Goal: Register for event/course

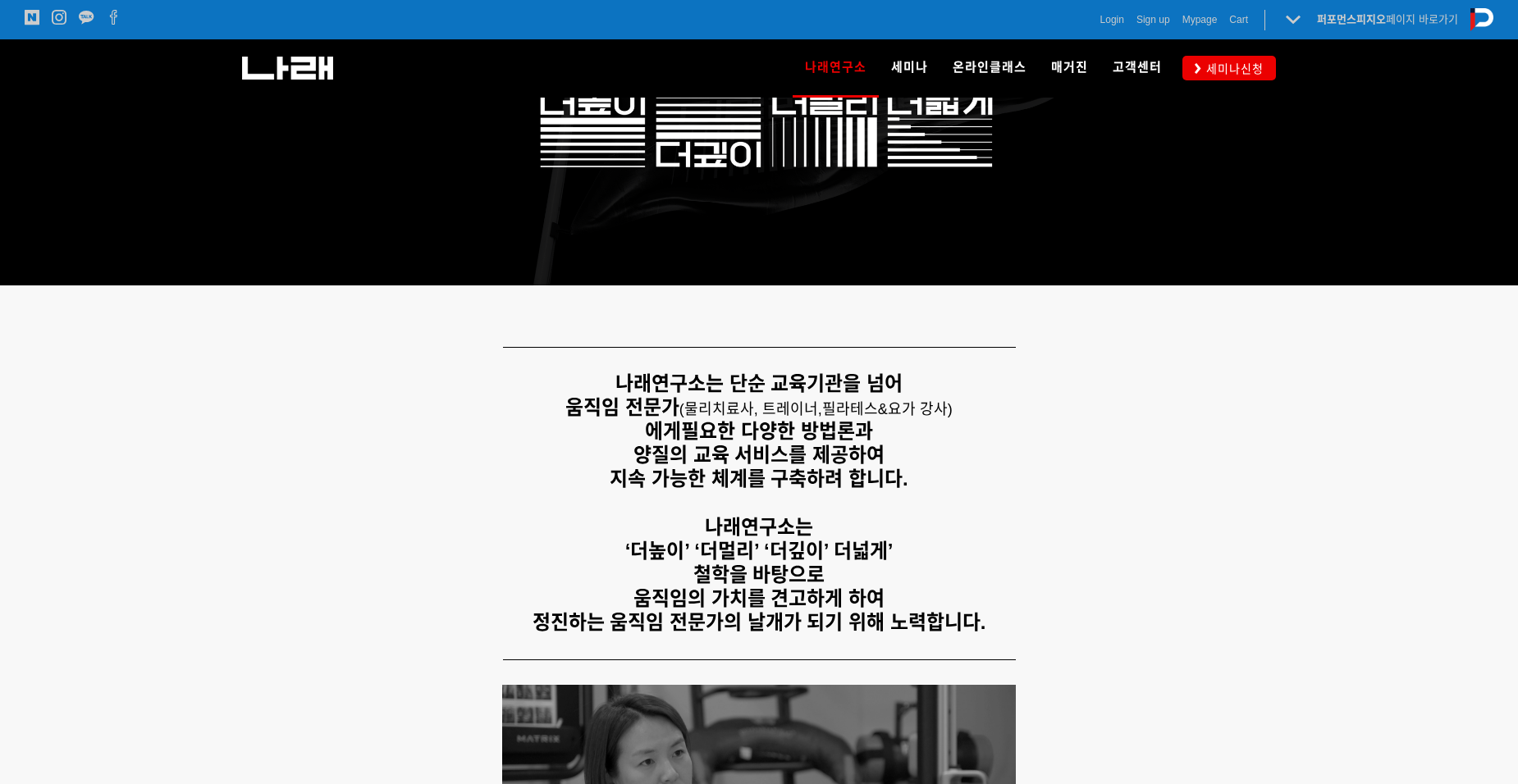
scroll to position [164, 0]
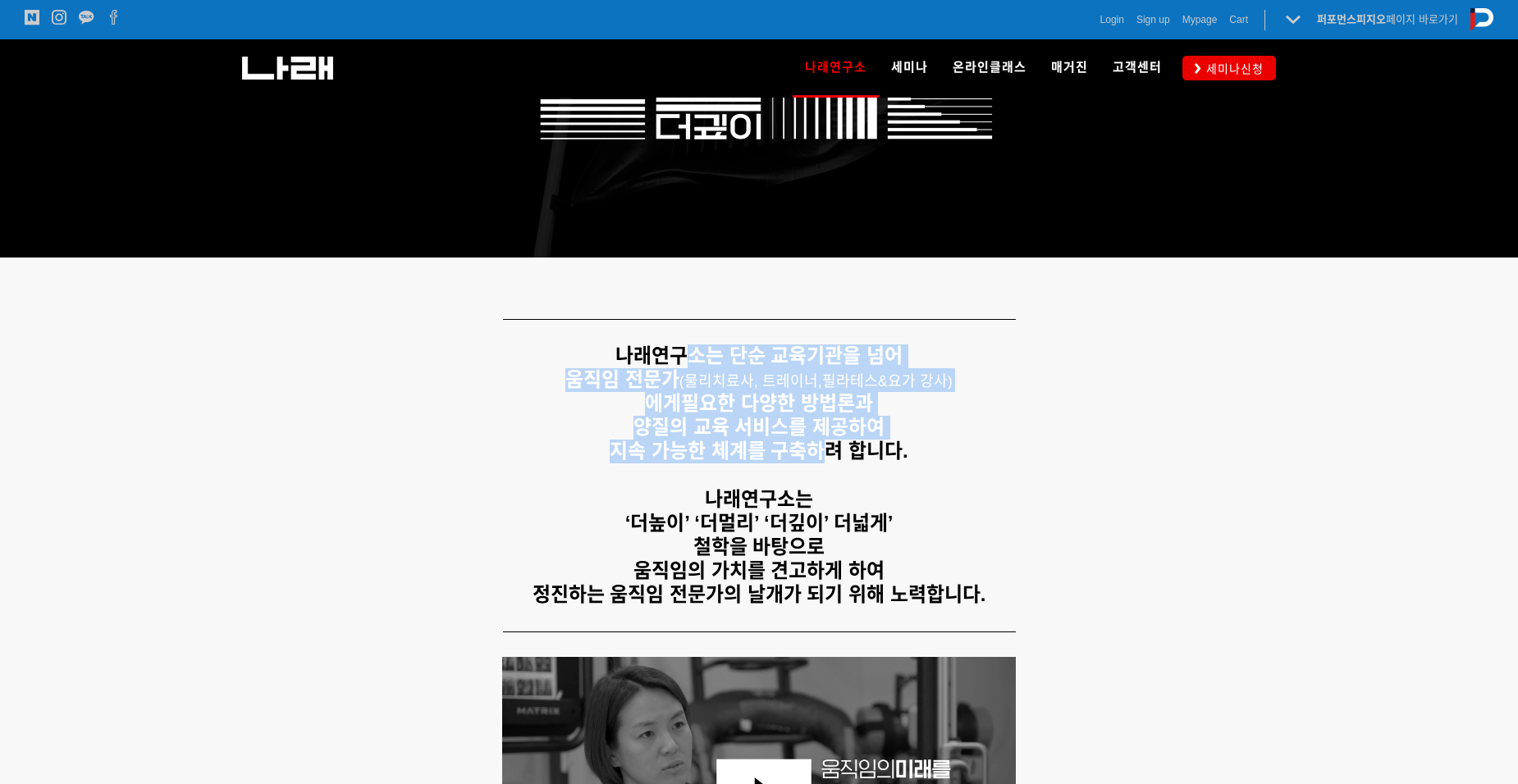
drag, startPoint x: 685, startPoint y: 357, endPoint x: 825, endPoint y: 449, distance: 167.5
click at [825, 449] on div "나래연구소는 단순 교육기관을 넘어 움직임 전문가 ( 물리치료사, 트레이너, 필라테스&요가 강사) 에게 필요한 다양한 방법론과 양질의 교육 서비…" at bounding box center [759, 475] width 1025 height 262
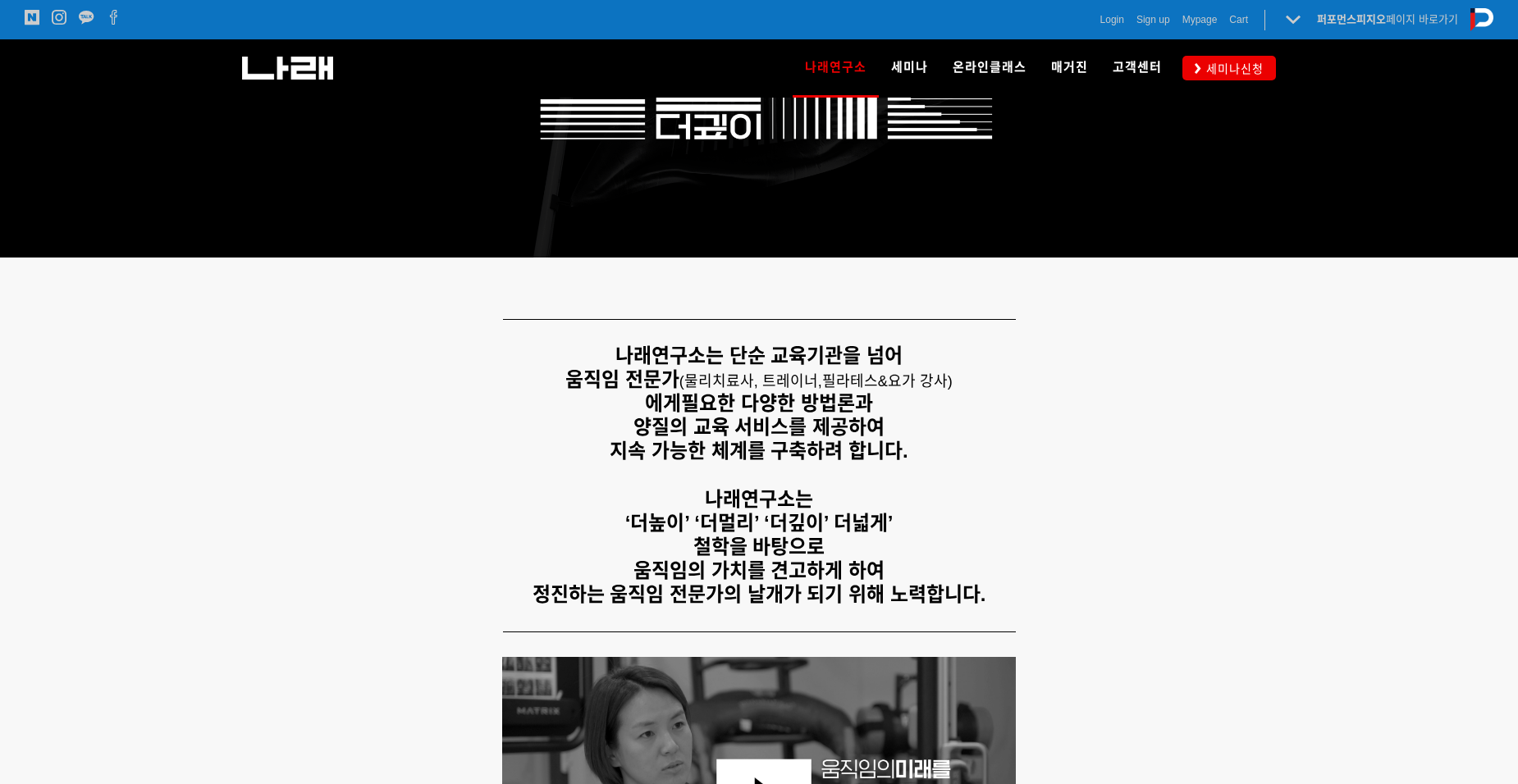
drag, startPoint x: 825, startPoint y: 449, endPoint x: 859, endPoint y: 588, distance: 143.1
click at [864, 590] on strong "정진하는 움직임 전문가의 날개가 되기 위해 노력합니다." at bounding box center [759, 594] width 454 height 22
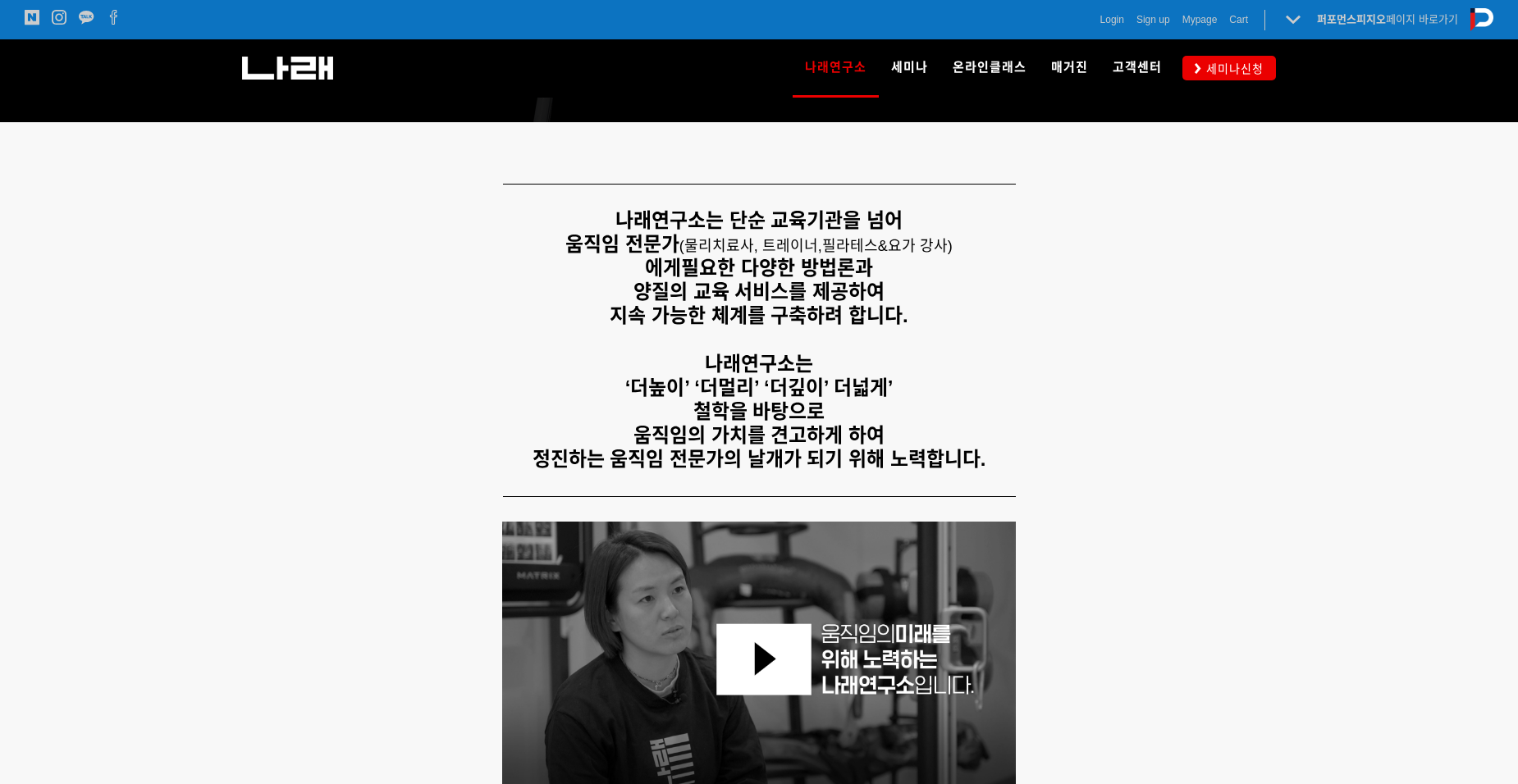
scroll to position [328, 0]
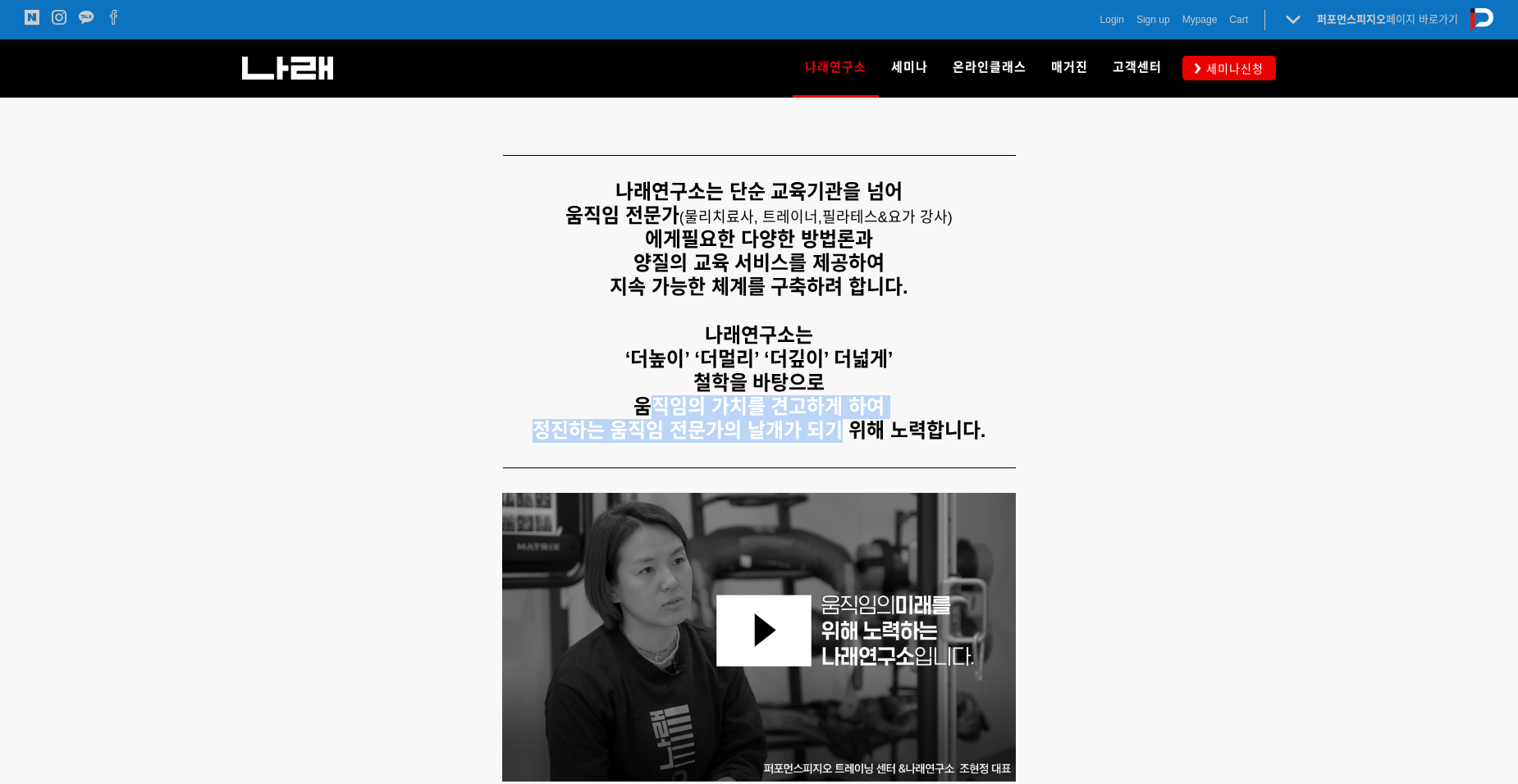
drag, startPoint x: 649, startPoint y: 408, endPoint x: 844, endPoint y: 450, distance: 199.5
click at [844, 450] on div "나래연구소는 단순 교육기관을 넘어 움직임 전문가 ( 물리치료사, 트레이너, 필라테스&요가 강사) 에게 필요한 다양한 방법론과 양질의 교육 서비…" at bounding box center [759, 312] width 1050 height 287
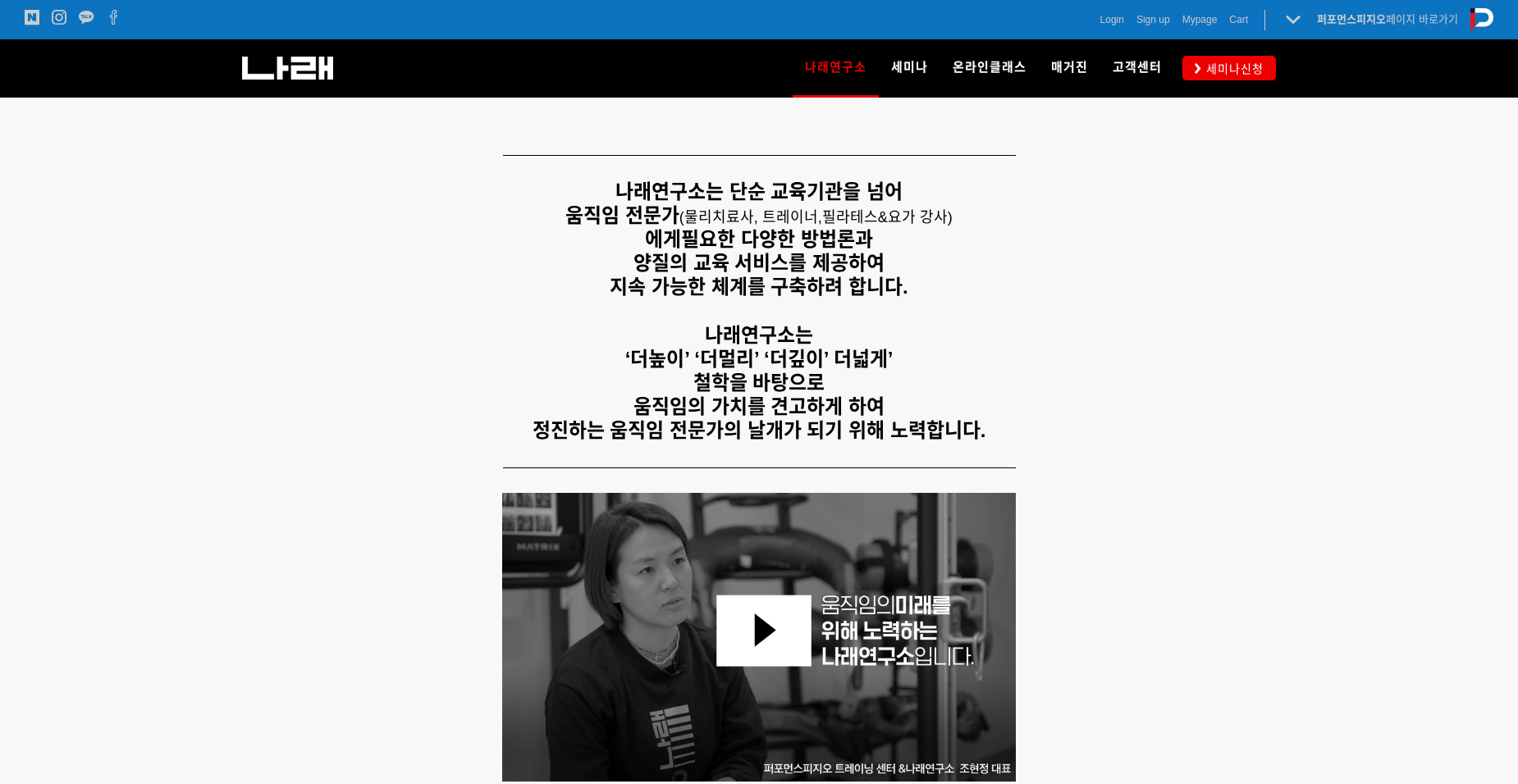
drag, startPoint x: 844, startPoint y: 450, endPoint x: 1056, endPoint y: 458, distance: 212.2
click at [1056, 458] on div at bounding box center [759, 468] width 1050 height 26
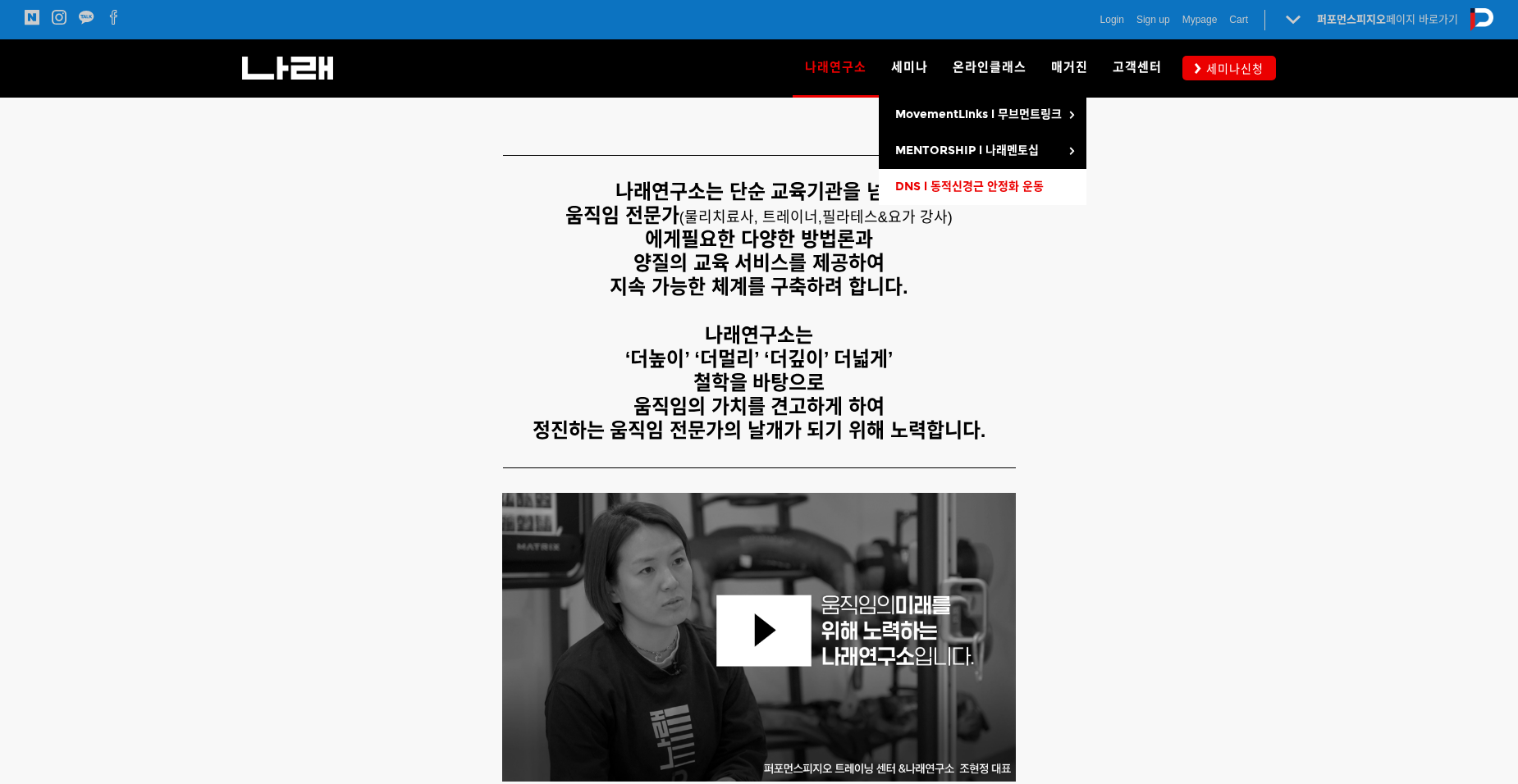
click at [961, 189] on span "DNS l 동적신경근 안정화 운동" at bounding box center [970, 186] width 149 height 14
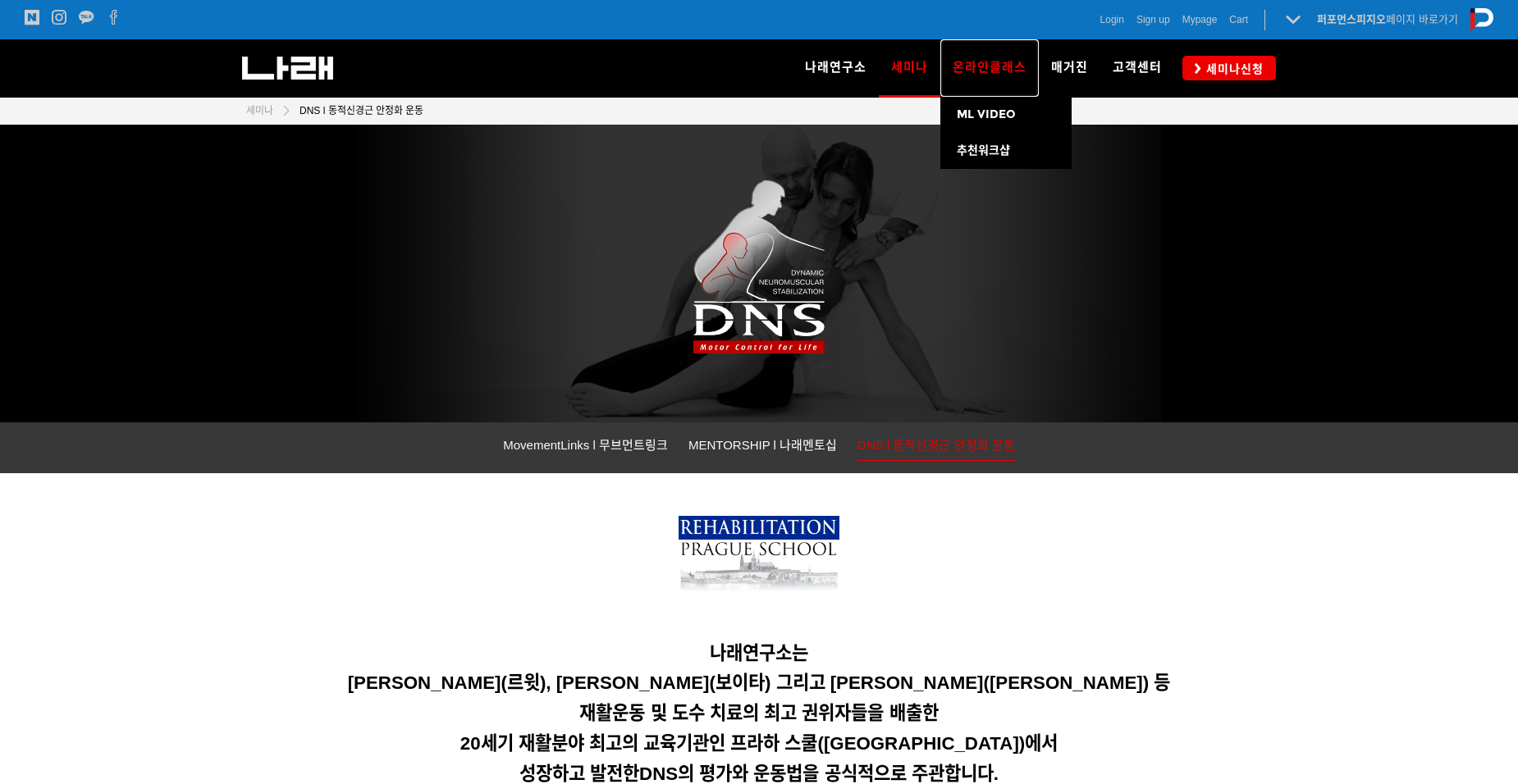
click at [991, 75] on span "온라인클래스" at bounding box center [989, 68] width 74 height 15
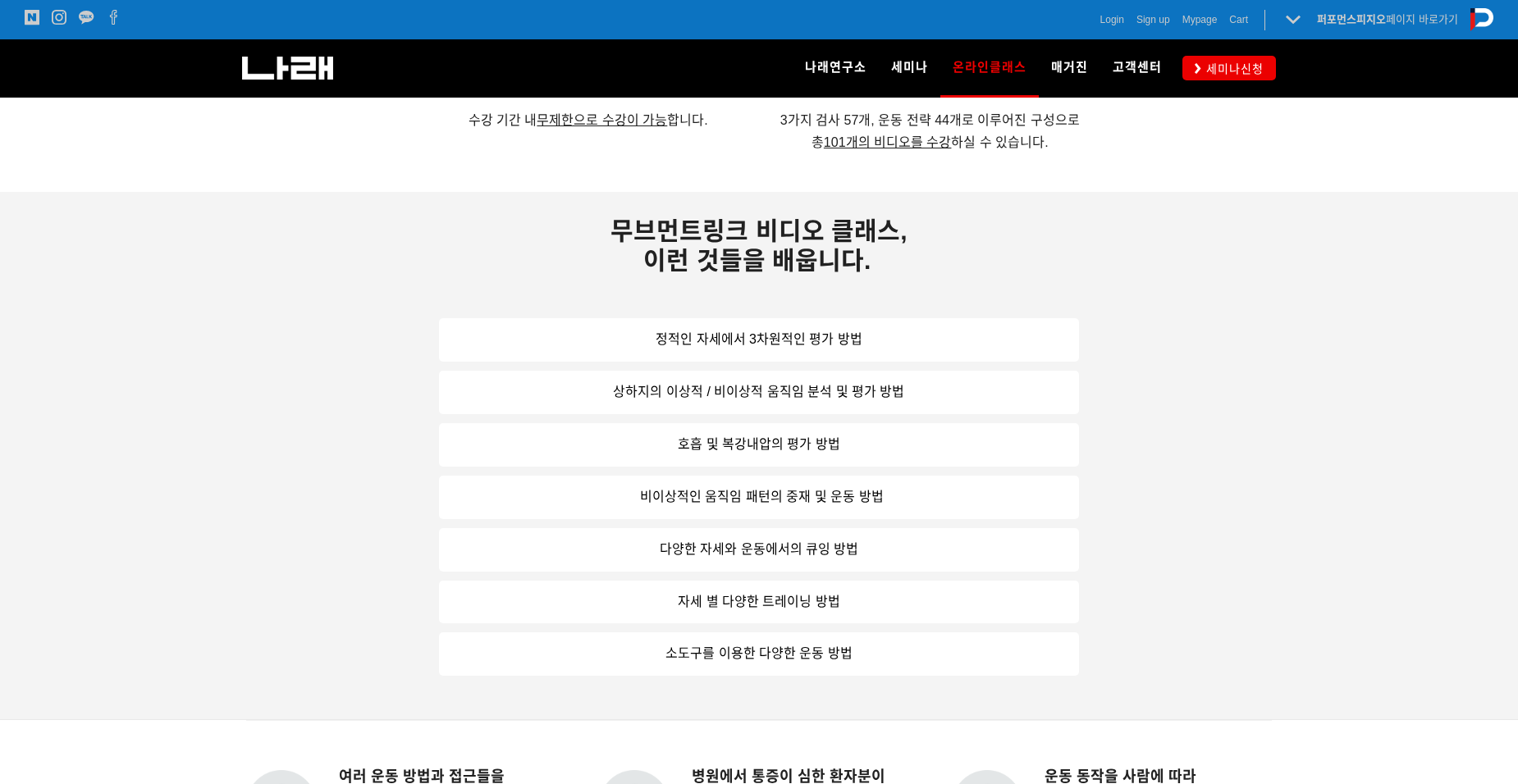
scroll to position [1066, 0]
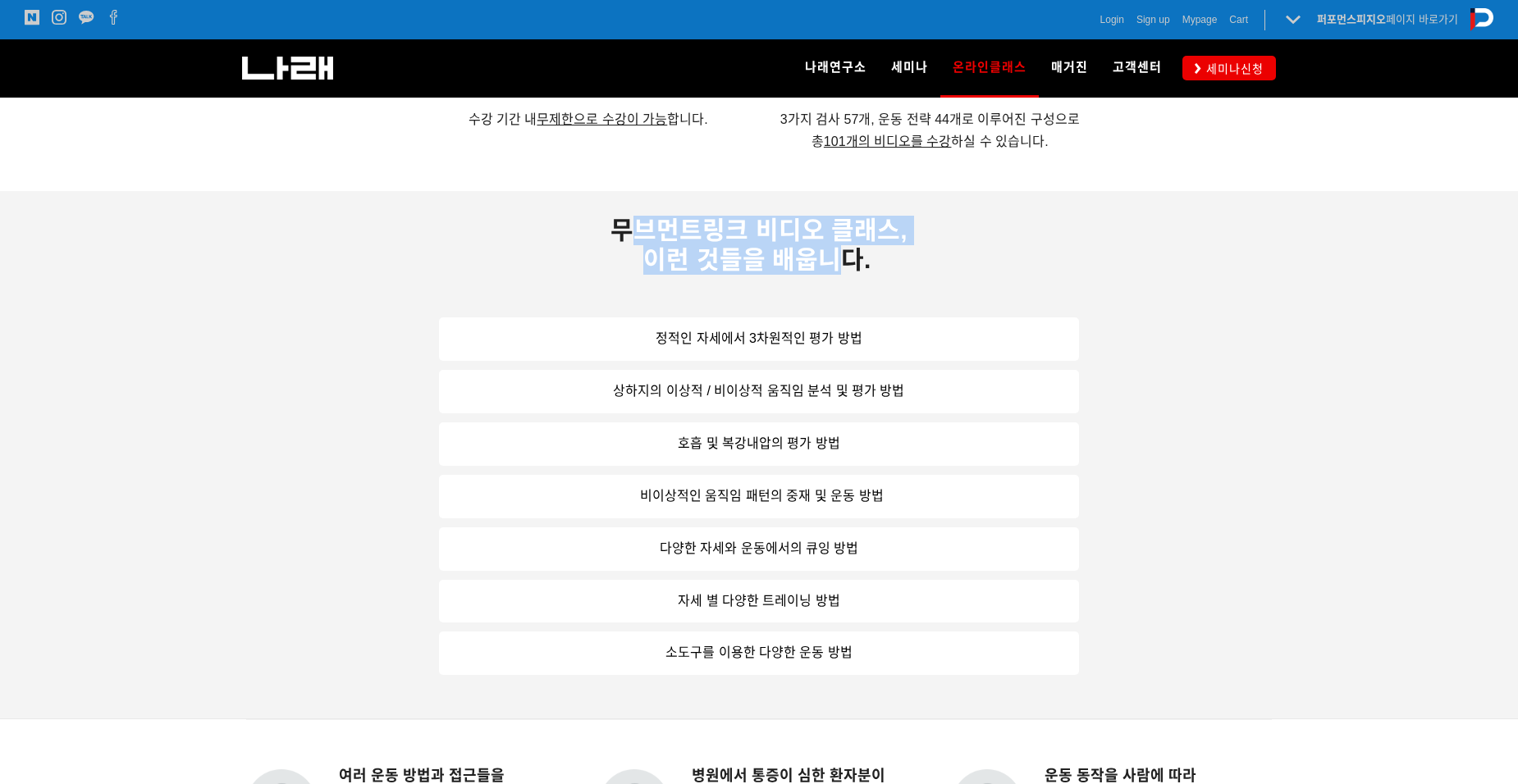
drag, startPoint x: 635, startPoint y: 231, endPoint x: 846, endPoint y: 274, distance: 215.3
click at [846, 271] on div "무브먼트링크 비디오 클래스, 이런 것들을 배웁니다." at bounding box center [759, 254] width 640 height 77
drag, startPoint x: 846, startPoint y: 274, endPoint x: 870, endPoint y: 328, distance: 59.1
click at [870, 328] on link "정적인 자세에서 3차원적인 평가 방법" at bounding box center [759, 339] width 640 height 44
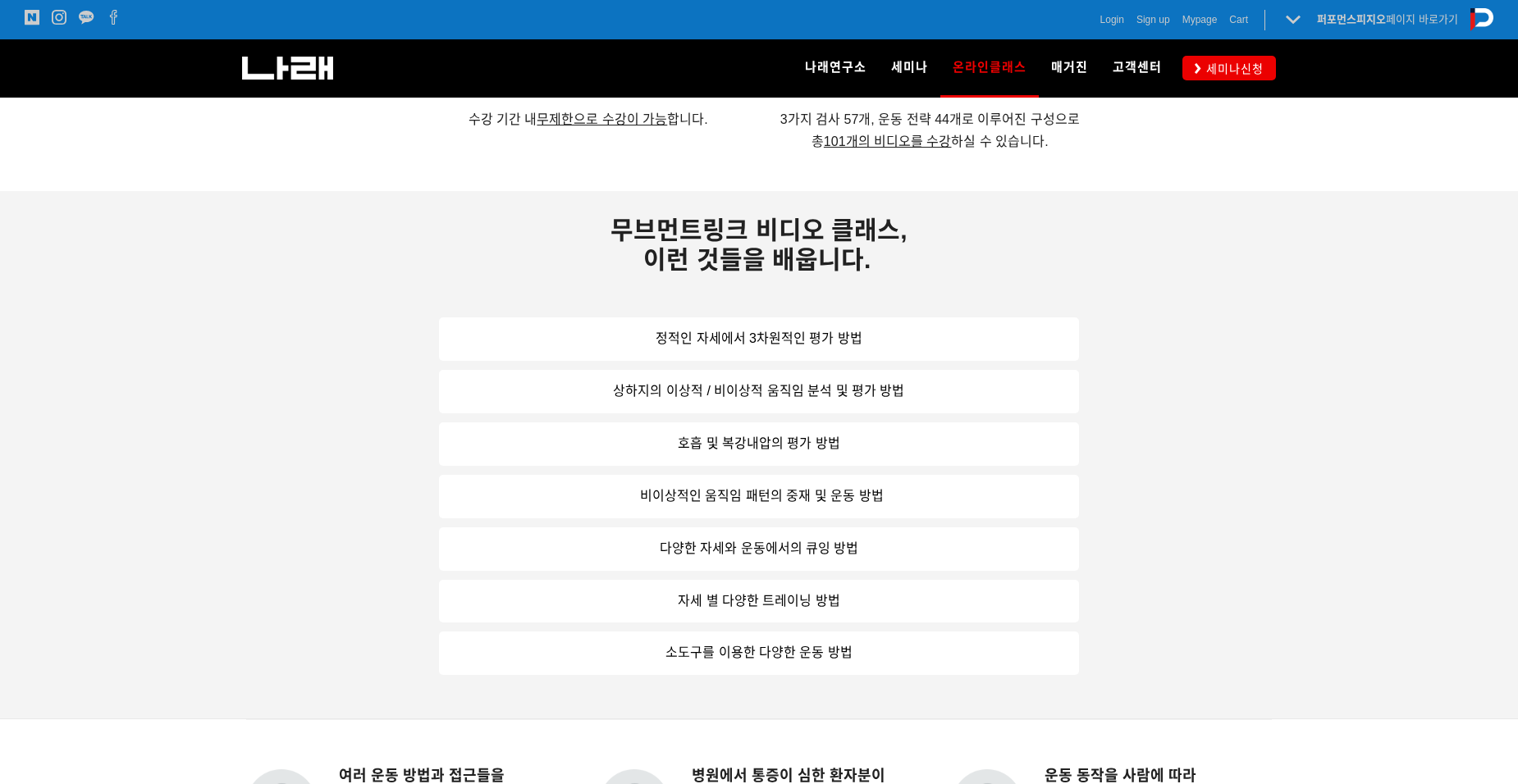
click at [897, 281] on p at bounding box center [759, 284] width 640 height 18
click at [704, 342] on link "정적인 자세에서 3차원적인 평가 방법" at bounding box center [759, 339] width 640 height 44
click at [831, 334] on link "정적인 자세에서 3차원적인 평가 방법" at bounding box center [759, 339] width 640 height 44
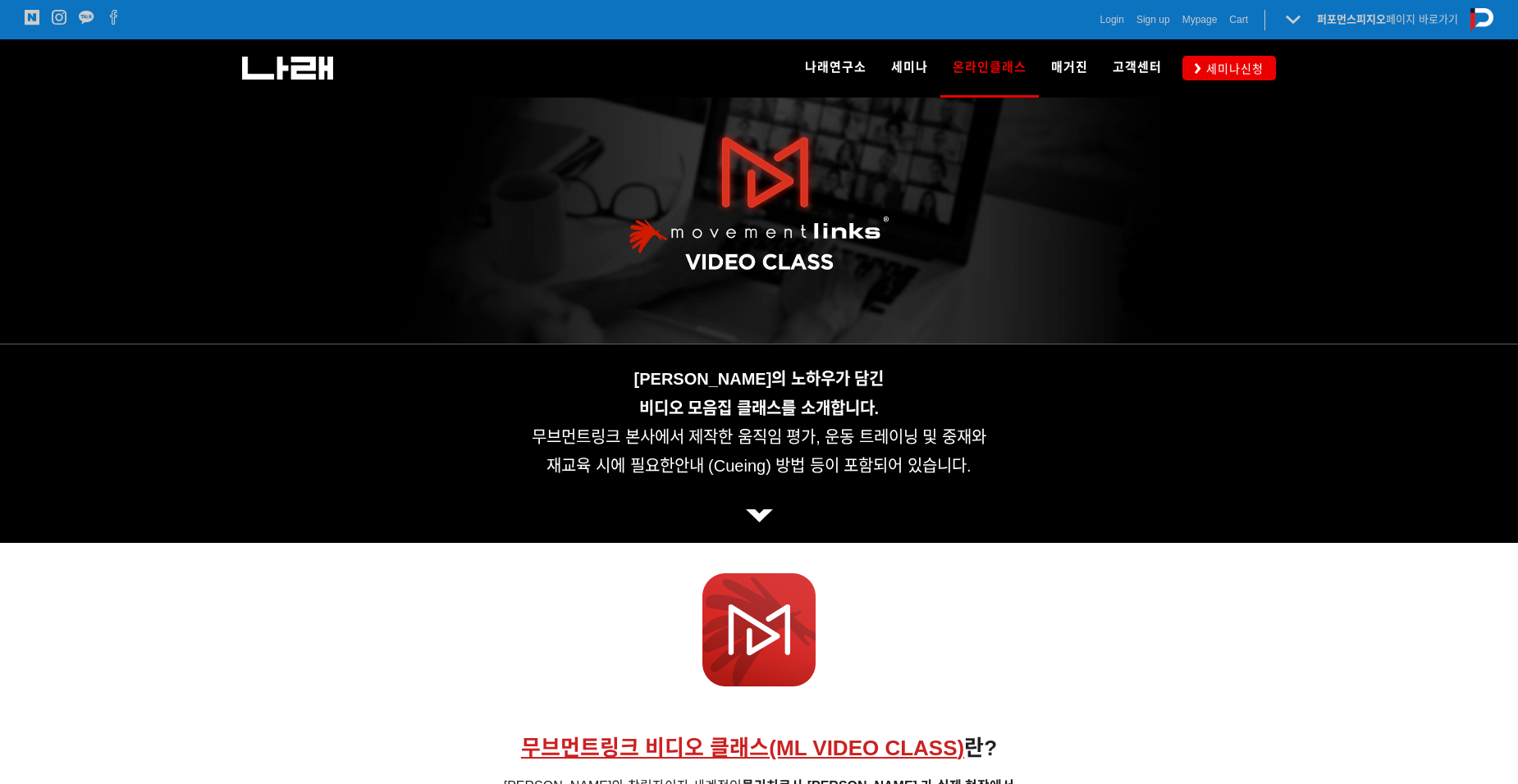
scroll to position [0, 0]
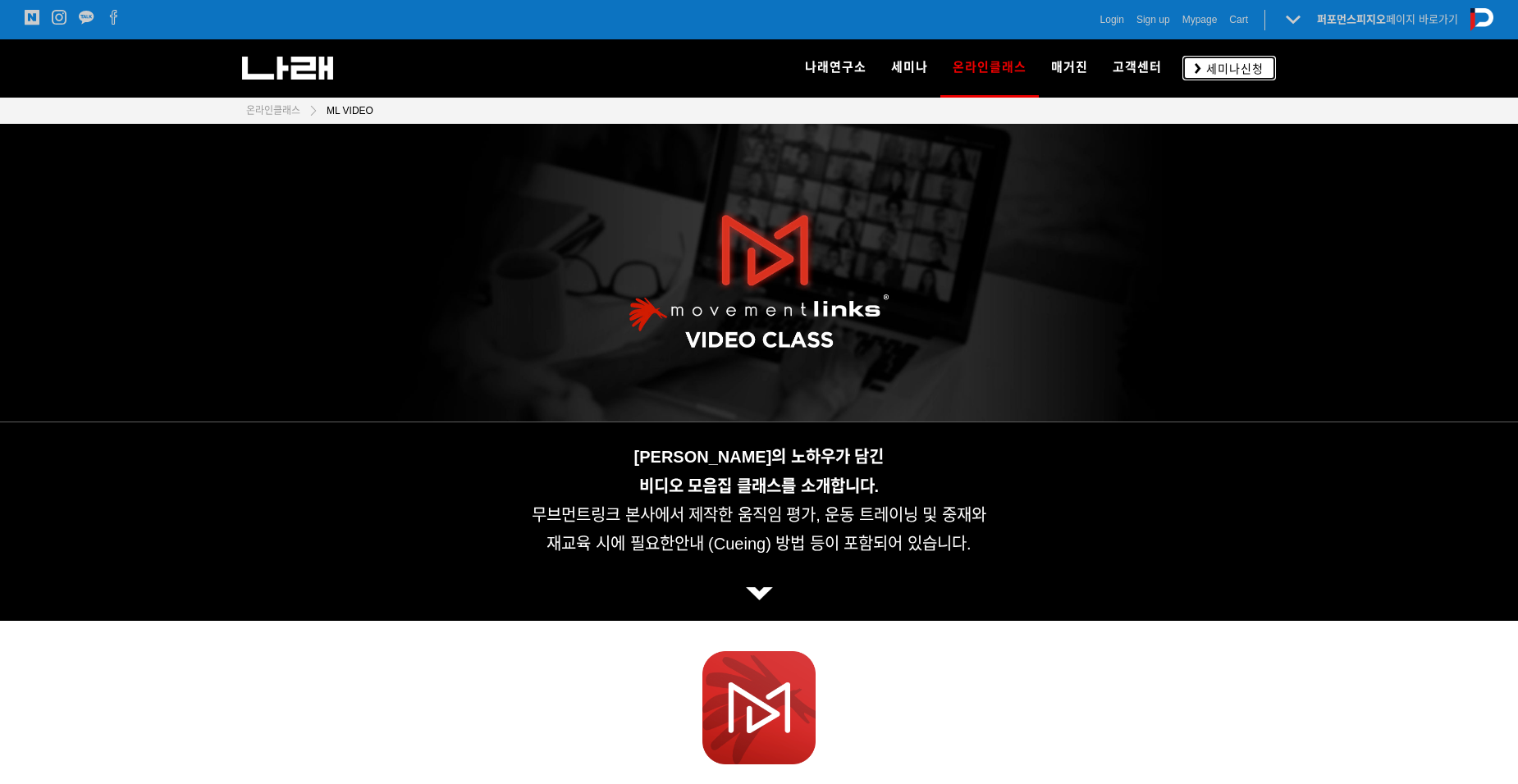
click at [1251, 77] on link "세미나신청" at bounding box center [1229, 68] width 93 height 24
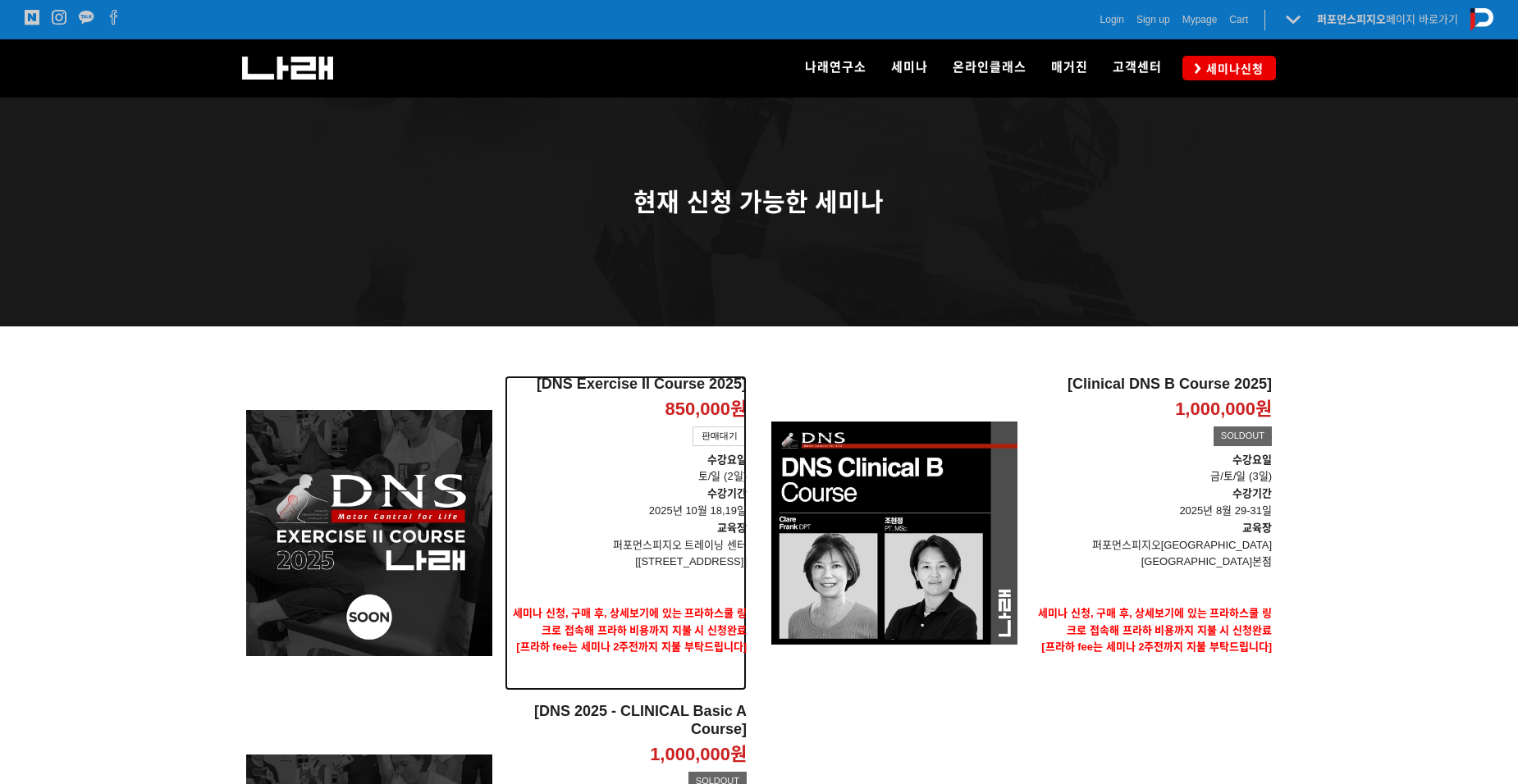
click at [663, 387] on h2 "[DNS Exercise II Course 2025]" at bounding box center [625, 385] width 242 height 18
